Goal: Go to known website: Access a specific website the user already knows

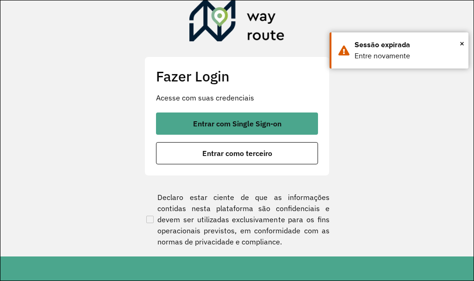
drag, startPoint x: 190, startPoint y: 112, endPoint x: 189, endPoint y: 119, distance: 7.0
click at [189, 112] on div "Fazer Login Acesse com suas credenciais Entrar com Single Sign-on Entrar como t…" at bounding box center [236, 116] width 185 height 120
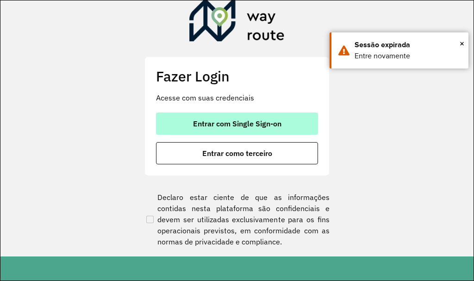
click at [188, 120] on button "Entrar com Single Sign-on" at bounding box center [237, 124] width 162 height 22
